Goal: Information Seeking & Learning: Learn about a topic

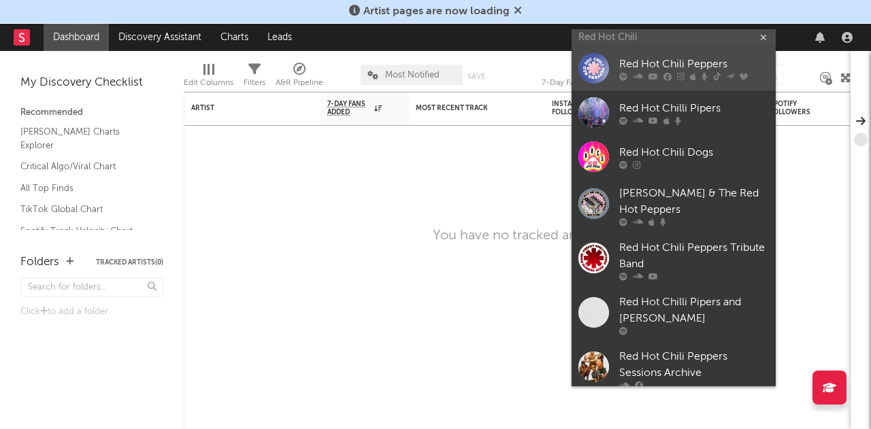
type input "Red Hot Chili"
click at [665, 67] on div "Red Hot Chili Peppers" at bounding box center [694, 64] width 150 height 16
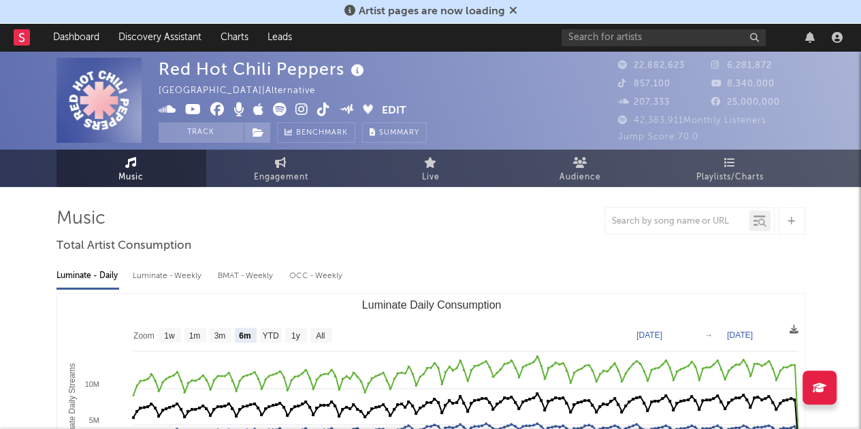
scroll to position [80, 0]
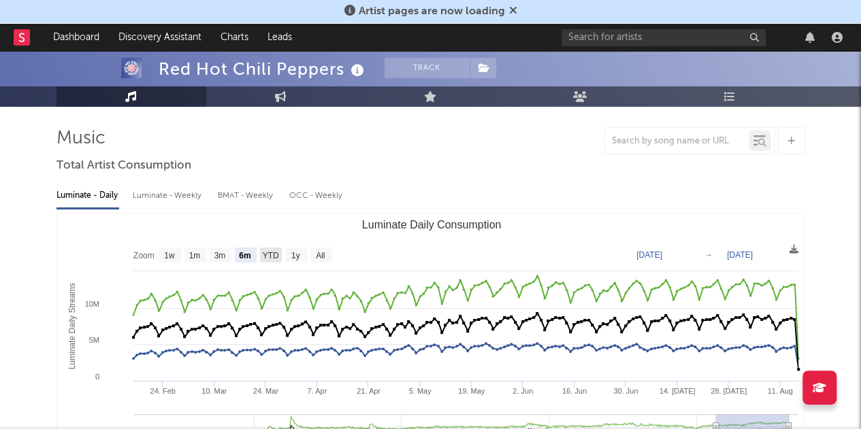
click at [264, 254] on text "YTD" at bounding box center [270, 256] width 16 height 10
select select "YTD"
type input "[DATE]"
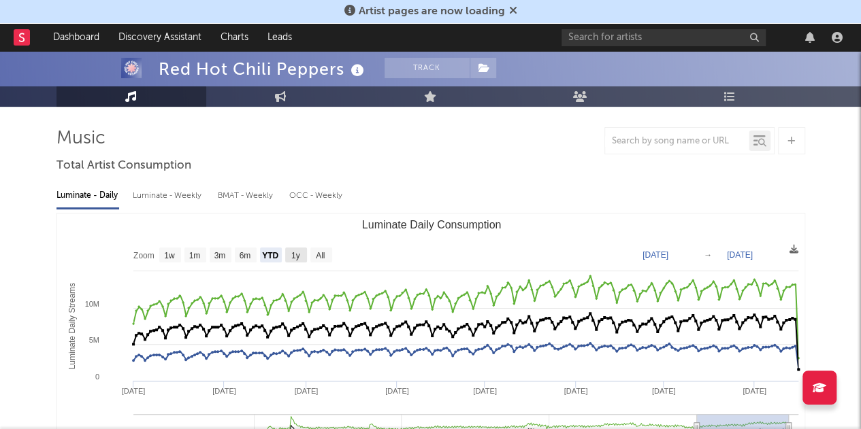
click at [299, 251] on text "1y" at bounding box center [295, 256] width 9 height 10
select select "1y"
type input "[DATE]"
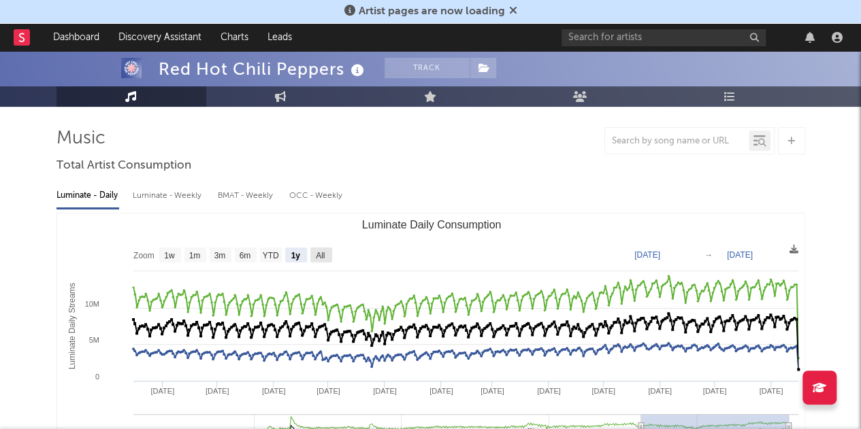
click at [325, 248] on rect "Luminate Daily Consumption" at bounding box center [321, 255] width 22 height 15
select select "All"
type input "[DATE]"
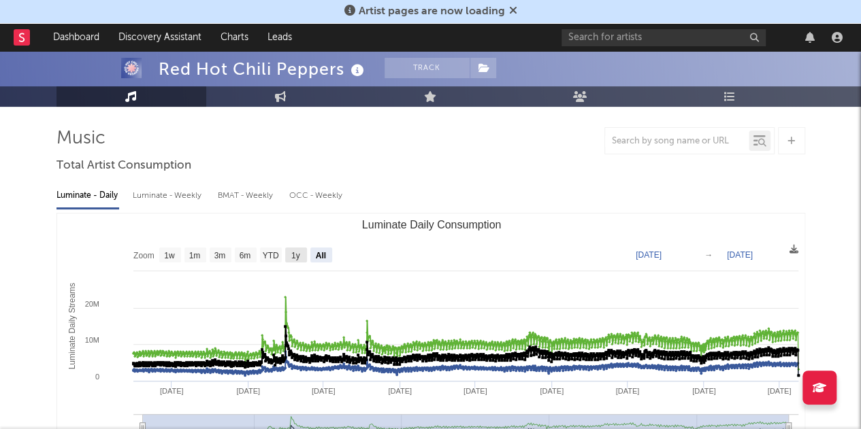
click at [291, 251] on text "1y" at bounding box center [295, 256] width 9 height 10
select select "1y"
type input "[DATE]"
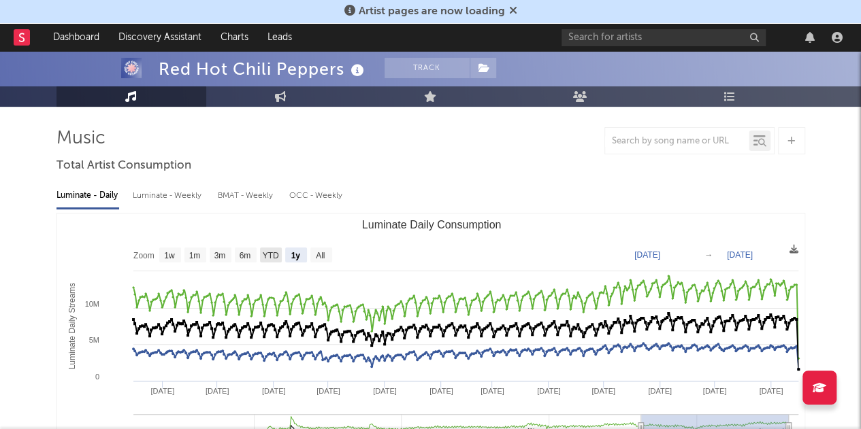
click at [265, 256] on text "YTD" at bounding box center [270, 256] width 16 height 10
select select "YTD"
type input "[DATE]"
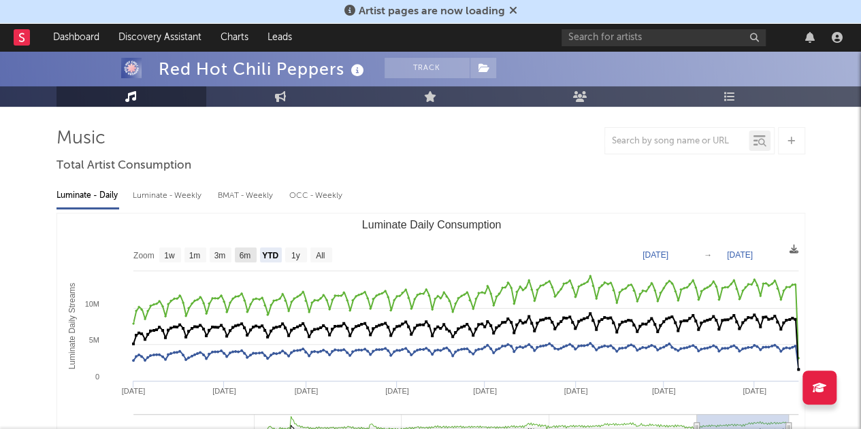
click at [253, 257] on rect "Luminate Daily Consumption" at bounding box center [246, 255] width 22 height 15
select select "6m"
type input "[DATE]"
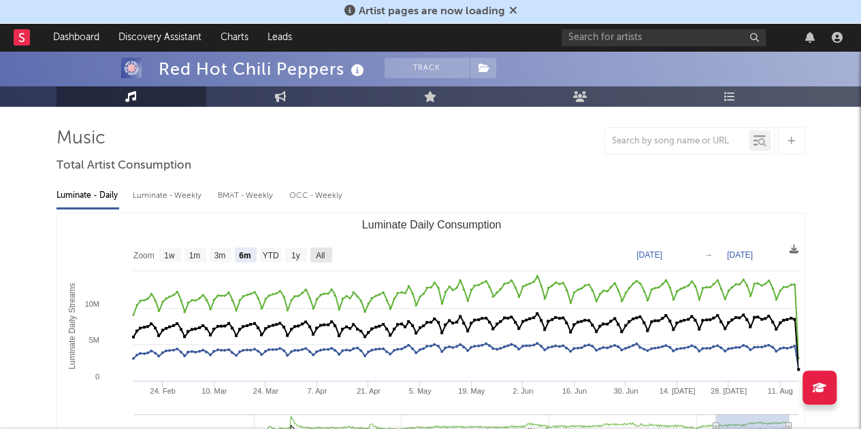
click at [319, 257] on text "All" at bounding box center [320, 256] width 9 height 10
select select "All"
type input "[DATE]"
